Goal: Transaction & Acquisition: Register for event/course

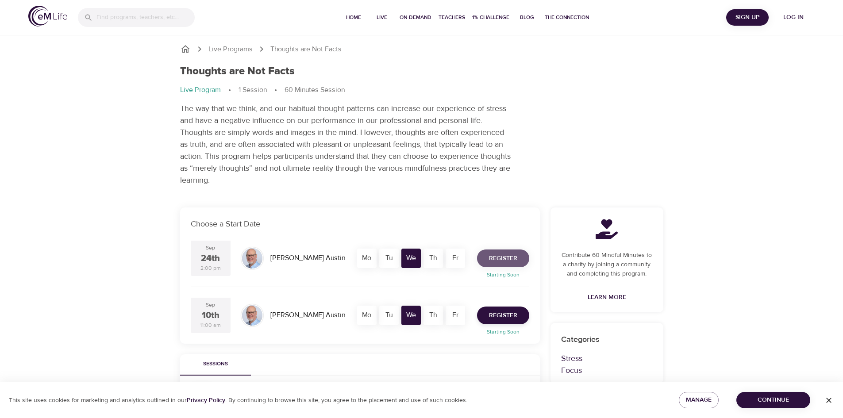
click at [492, 260] on span "Register" at bounding box center [503, 258] width 28 height 11
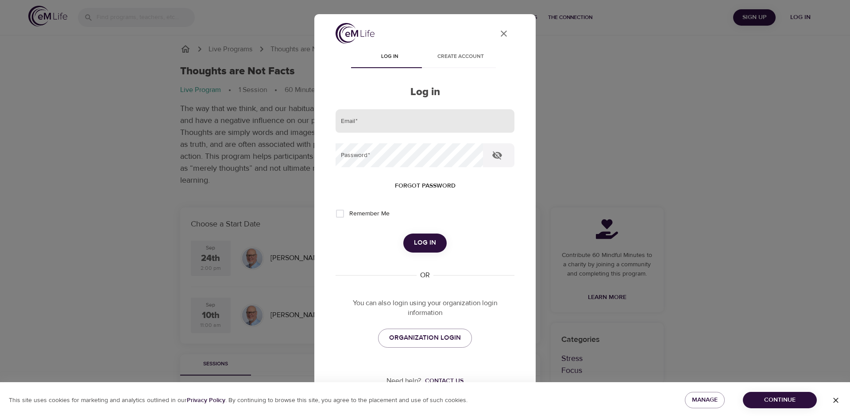
click at [391, 117] on input "email" at bounding box center [425, 121] width 179 height 24
type input "[EMAIL_ADDRESS][DOMAIN_NAME]"
click at [495, 156] on icon "button" at bounding box center [497, 155] width 10 height 8
click at [422, 243] on span "Log in" at bounding box center [425, 243] width 22 height 12
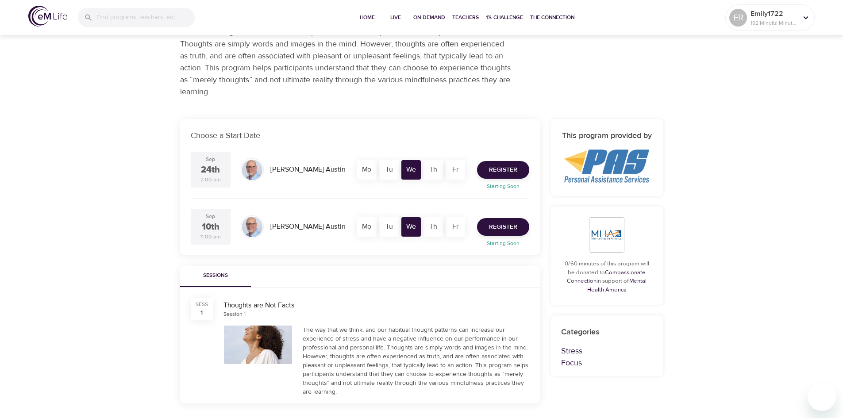
scroll to position [133, 0]
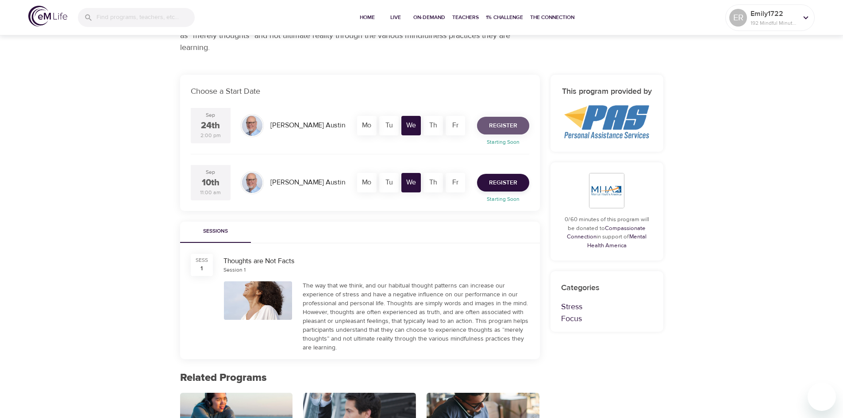
click at [501, 123] on span "Register" at bounding box center [503, 125] width 28 height 11
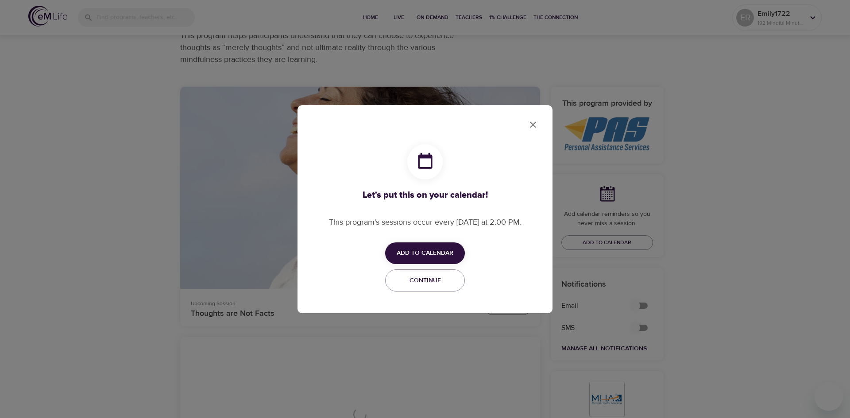
checkbox input "true"
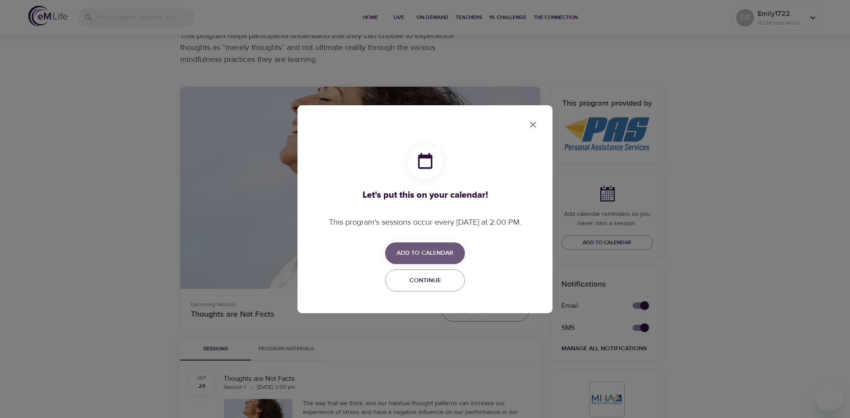
click at [433, 248] on span "Add to Calendar" at bounding box center [425, 253] width 57 height 11
click at [431, 288] on span "Outlook" at bounding box center [430, 288] width 27 height 12
click at [536, 124] on div at bounding box center [425, 209] width 850 height 418
click at [437, 285] on span "Continue" at bounding box center [425, 280] width 68 height 11
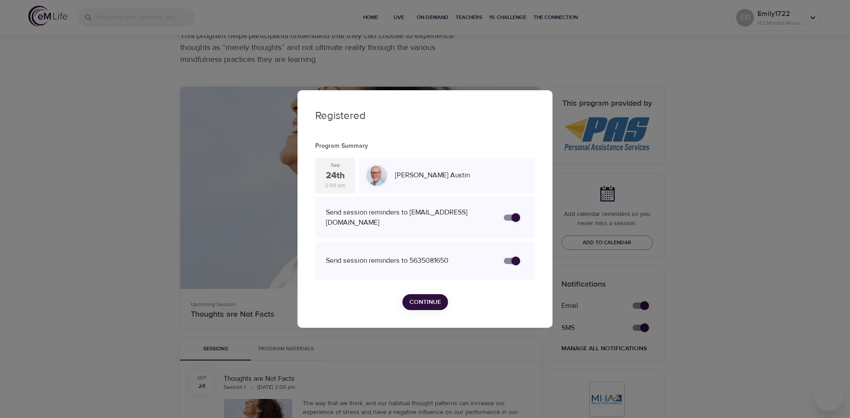
click at [428, 302] on span "Continue" at bounding box center [425, 302] width 31 height 11
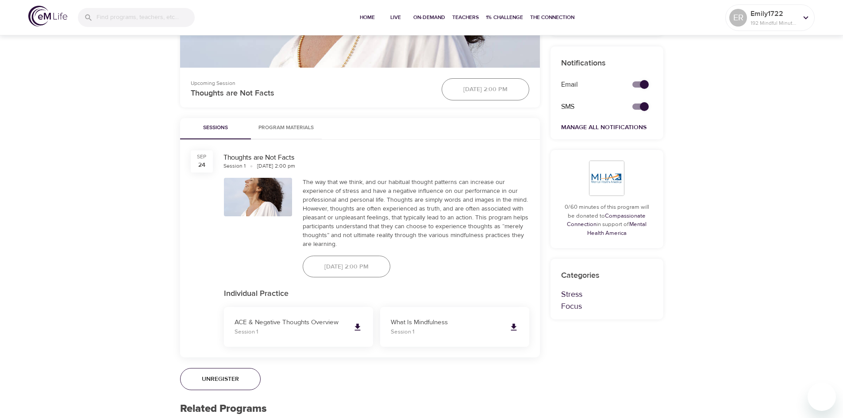
scroll to position [266, 0]
